Goal: Check status: Check status

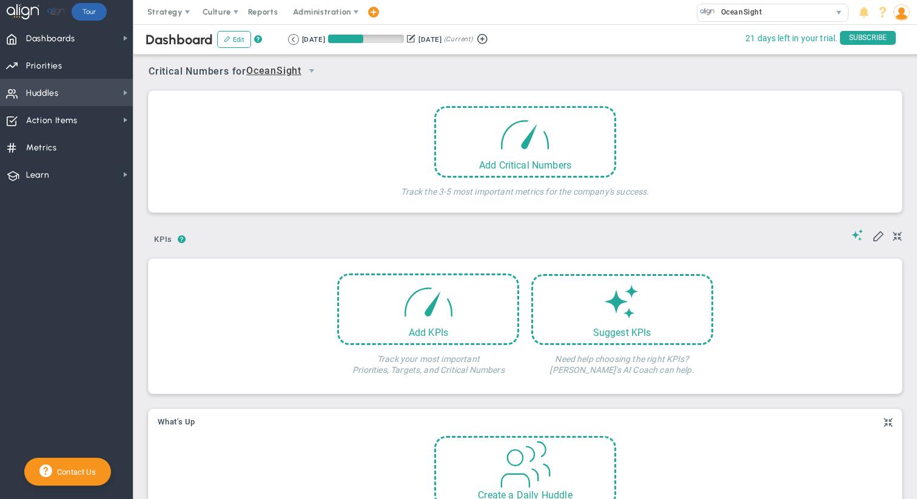
click at [105, 93] on span "Huddles Huddles" at bounding box center [66, 92] width 133 height 27
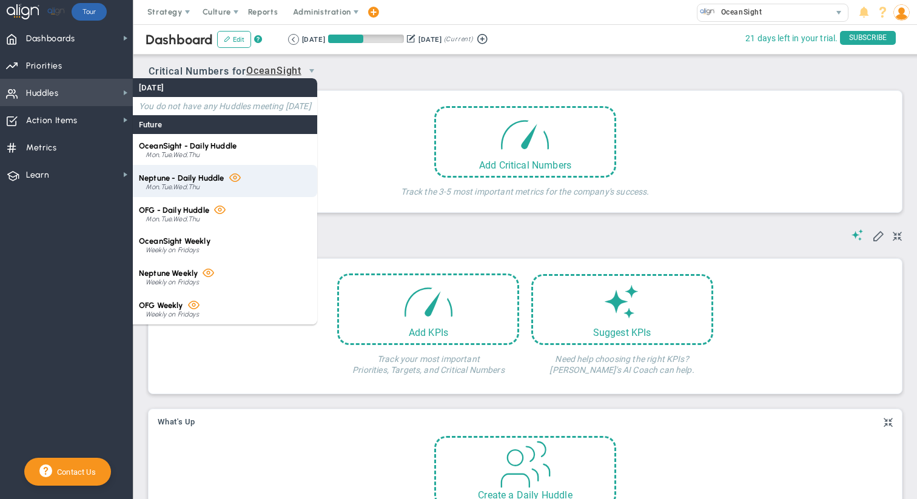
click at [204, 186] on div "Mon,Tue,Wed,Thu" at bounding box center [229, 187] width 166 height 7
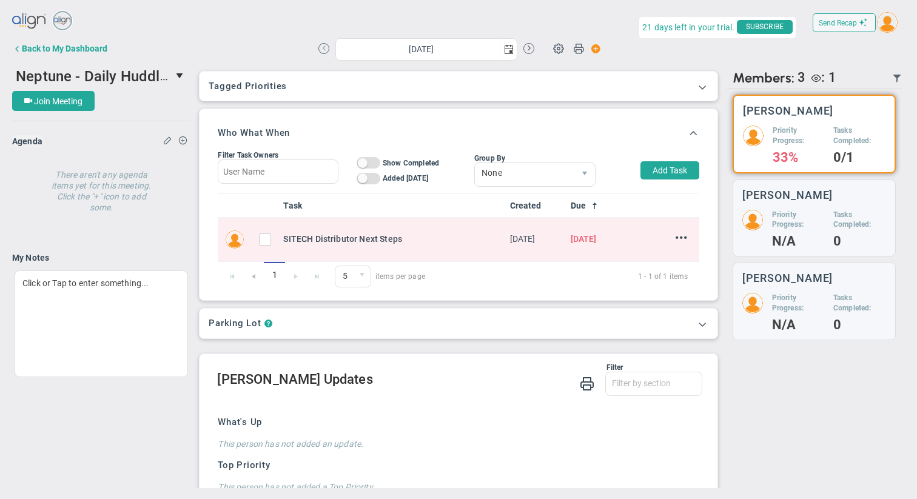
click at [326, 47] on button at bounding box center [324, 48] width 11 height 11
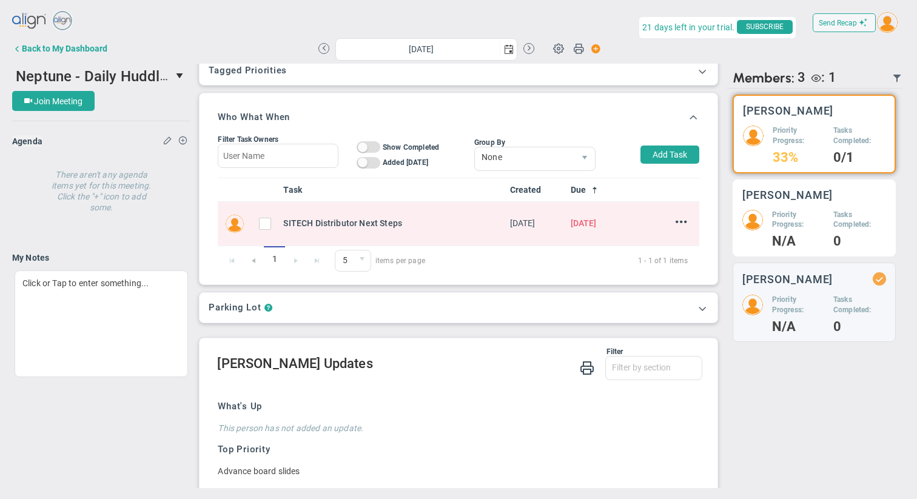
click at [823, 208] on div "[PERSON_NAME] Priority Progress: N/A Tasks Completed: 0" at bounding box center [814, 219] width 163 height 78
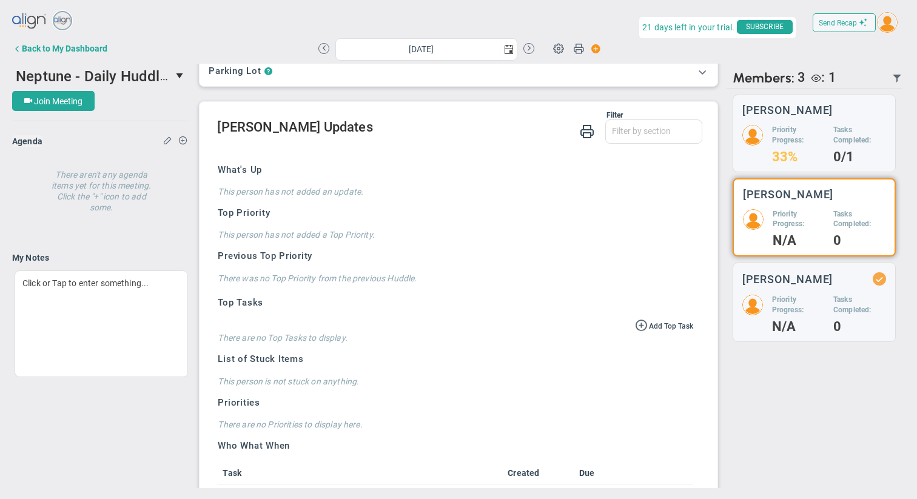
scroll to position [241, 0]
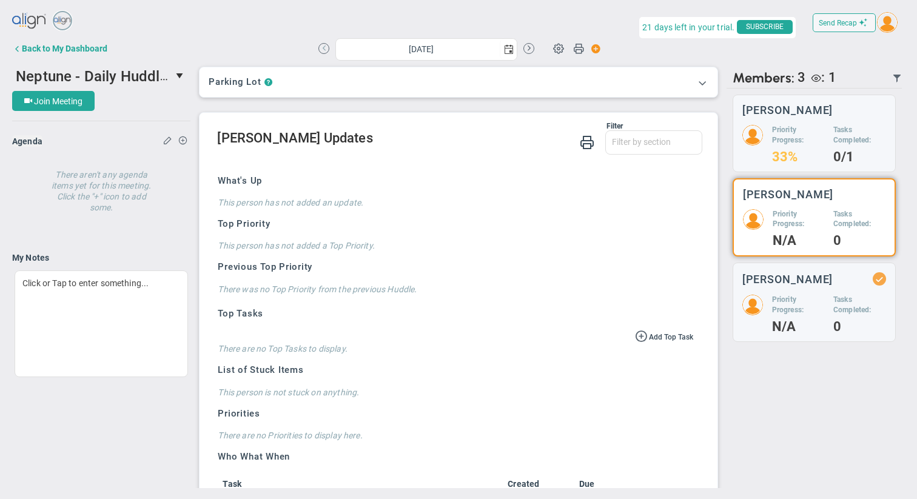
click at [325, 50] on button at bounding box center [324, 48] width 11 height 11
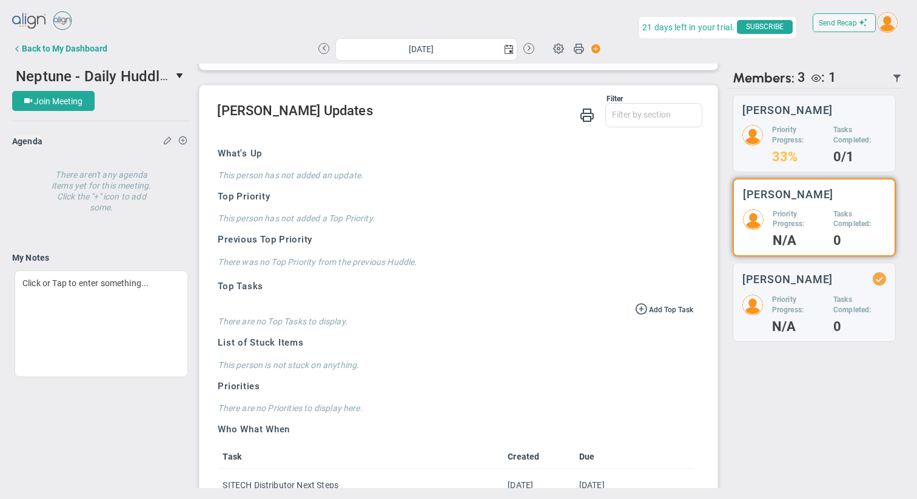
scroll to position [288, 0]
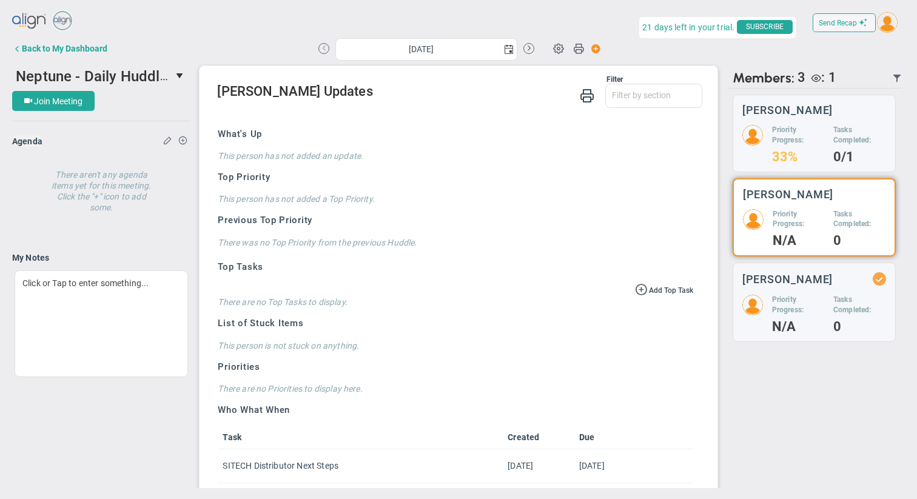
click at [321, 44] on button at bounding box center [324, 48] width 11 height 11
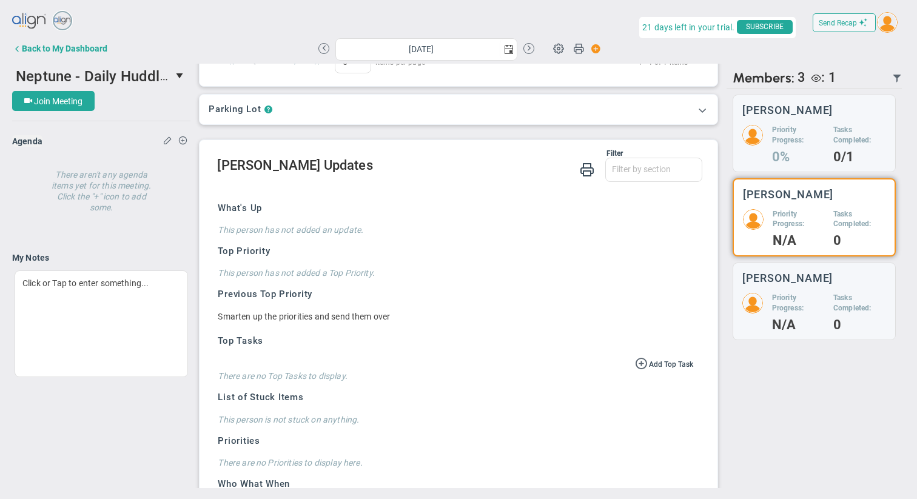
scroll to position [218, 0]
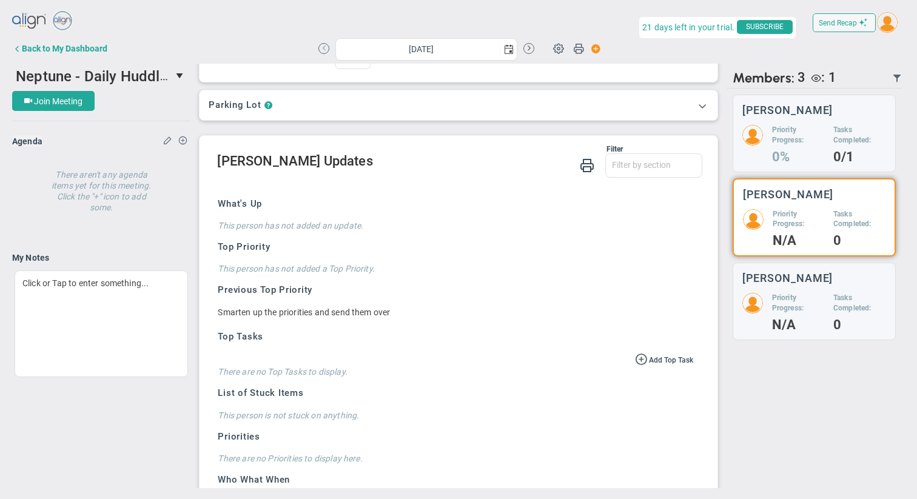
click at [325, 48] on button at bounding box center [324, 48] width 11 height 11
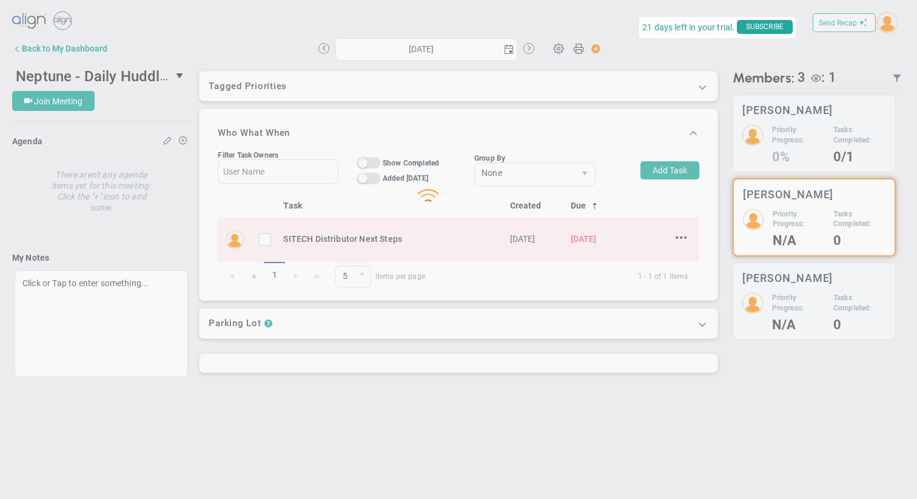
type input "[DATE]"
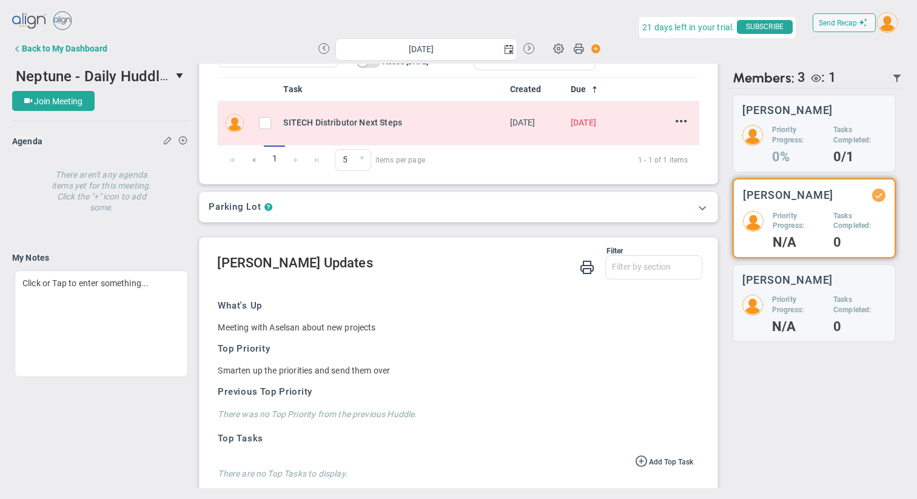
scroll to position [254, 0]
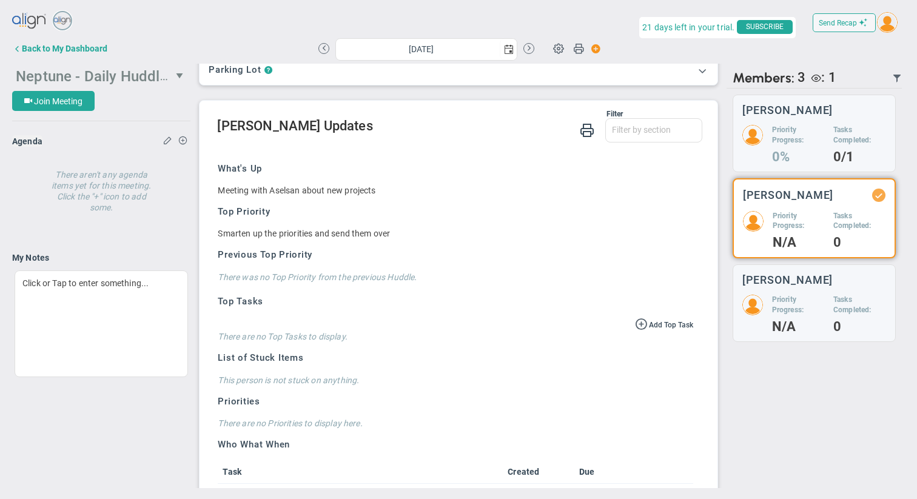
click at [157, 77] on span "Neptune - Daily Huddle" at bounding box center [92, 75] width 152 height 19
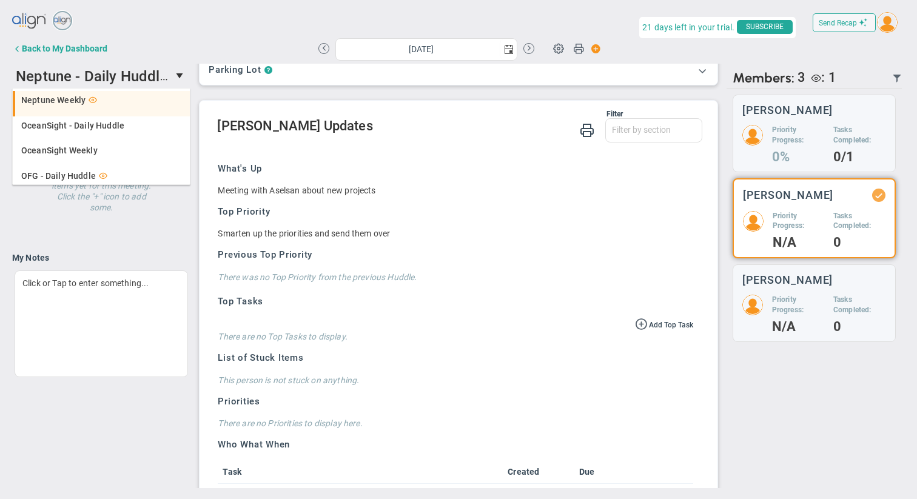
click at [130, 104] on div "Neptune Weekly" at bounding box center [102, 100] width 163 height 8
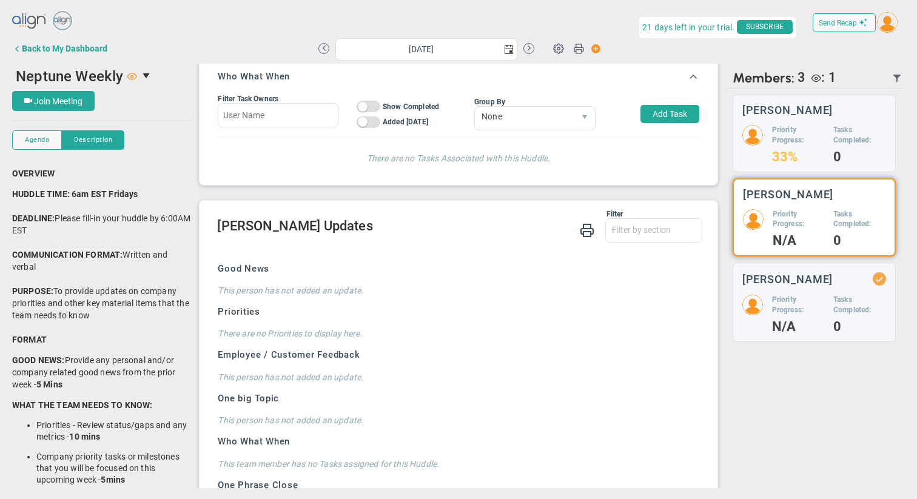
scroll to position [70, 0]
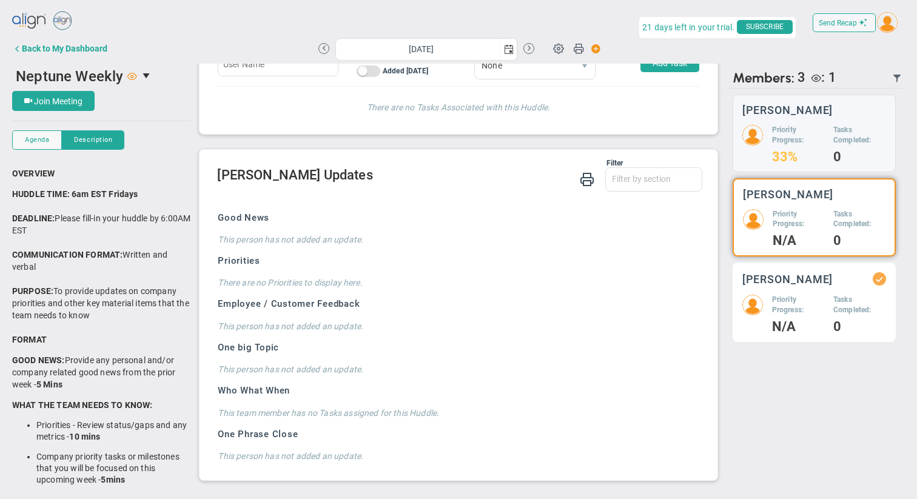
click at [795, 322] on h4 "N/A" at bounding box center [798, 327] width 52 height 11
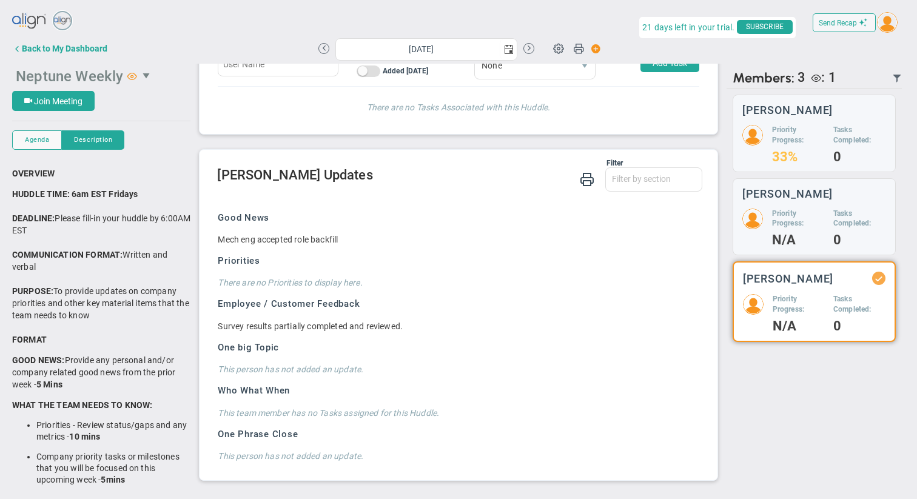
click at [149, 73] on span "select" at bounding box center [148, 76] width 10 height 10
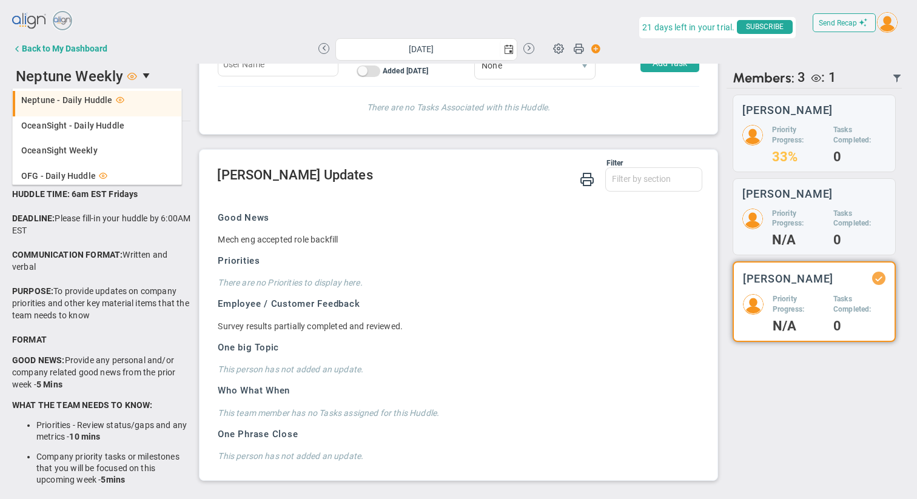
click at [95, 100] on span "Neptune - Daily Huddle" at bounding box center [67, 100] width 92 height 8
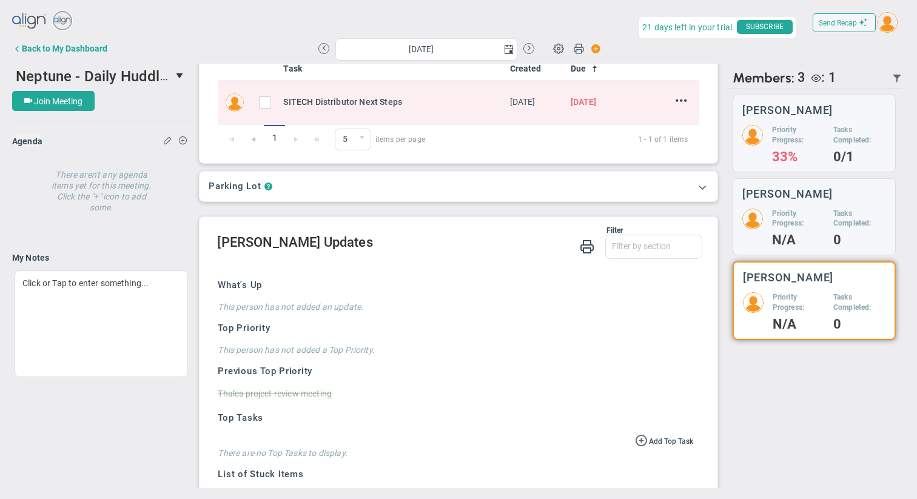
scroll to position [146, 0]
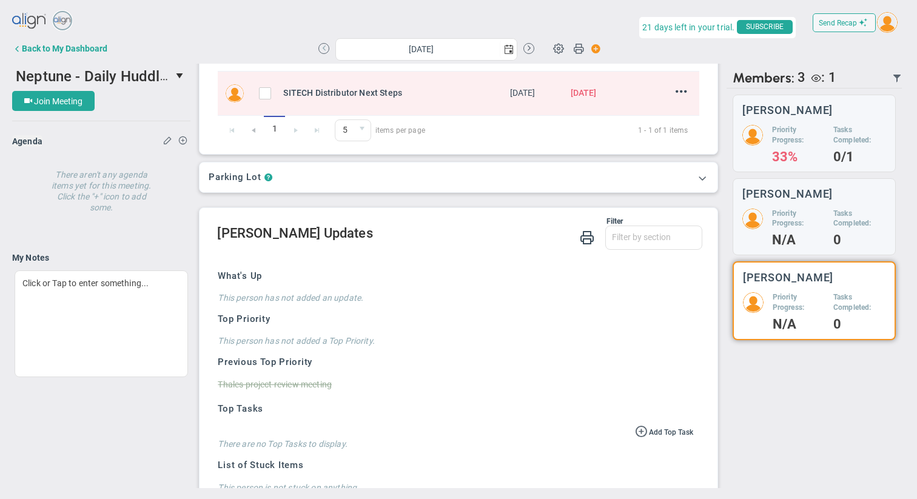
click at [325, 49] on button at bounding box center [324, 48] width 11 height 11
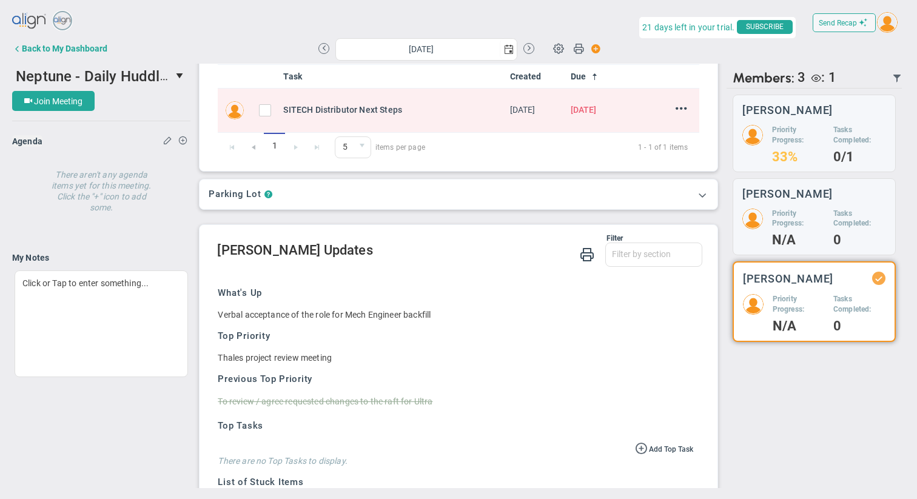
scroll to position [133, 0]
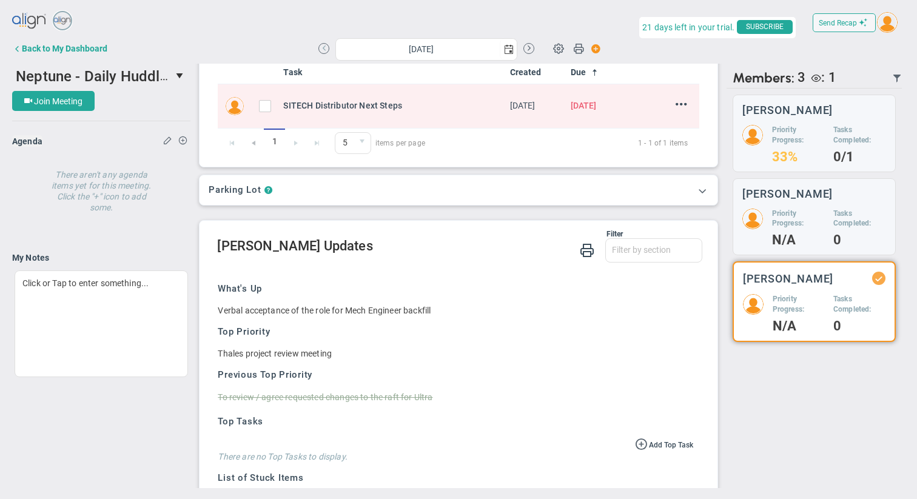
click at [322, 49] on button at bounding box center [324, 48] width 11 height 11
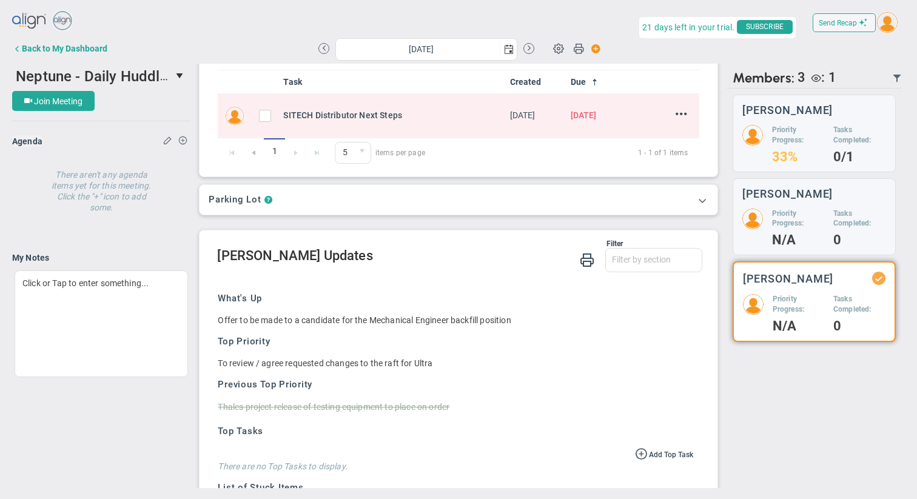
scroll to position [121, 0]
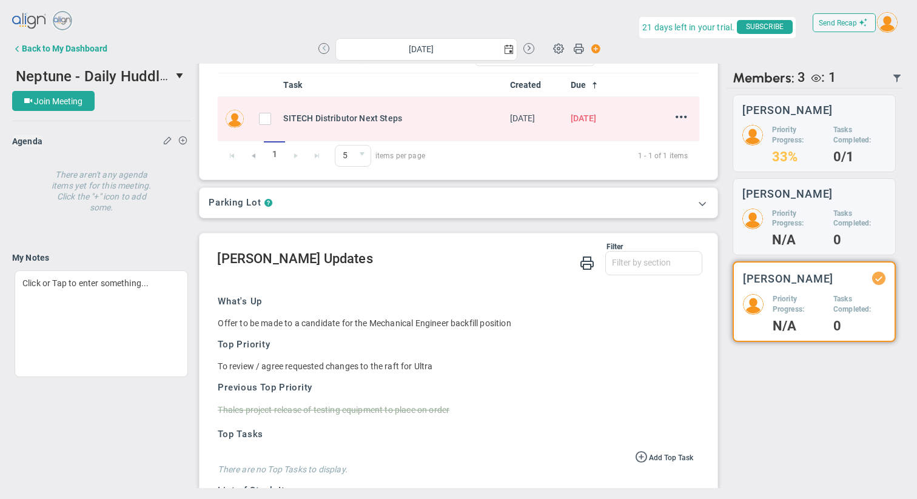
click at [323, 51] on button at bounding box center [324, 48] width 11 height 11
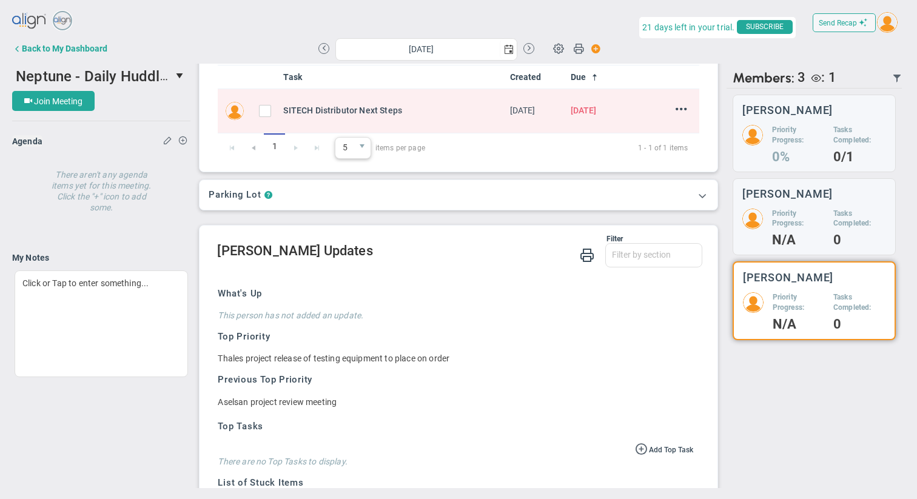
scroll to position [130, 0]
click at [323, 49] on button at bounding box center [324, 48] width 11 height 11
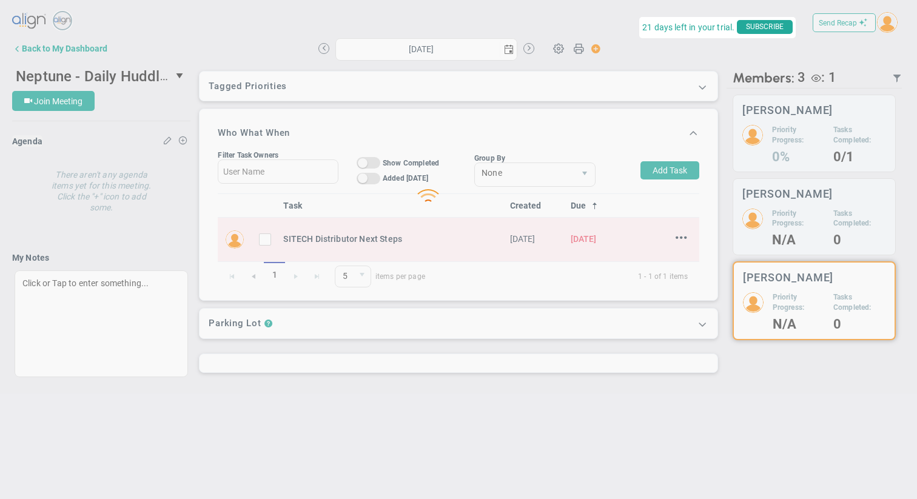
type input "[DATE]"
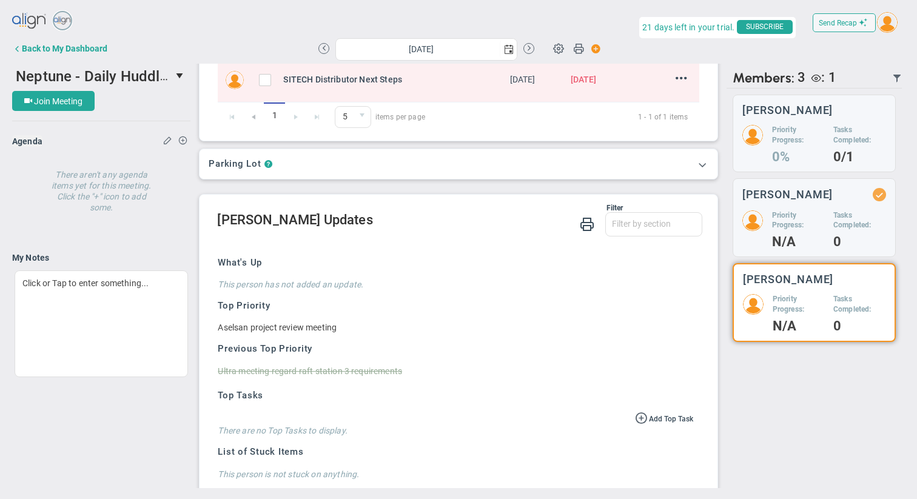
scroll to position [156, 0]
